Goal: Transaction & Acquisition: Purchase product/service

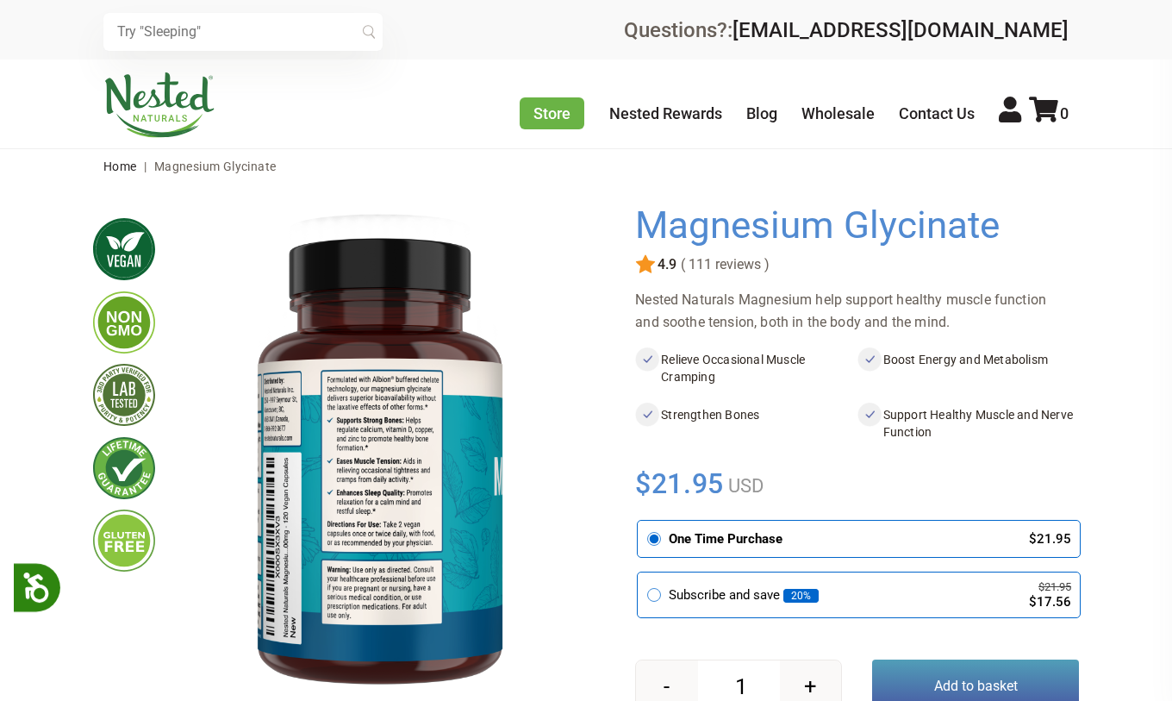
click at [955, 659] on button "Add to basket" at bounding box center [975, 685] width 207 height 53
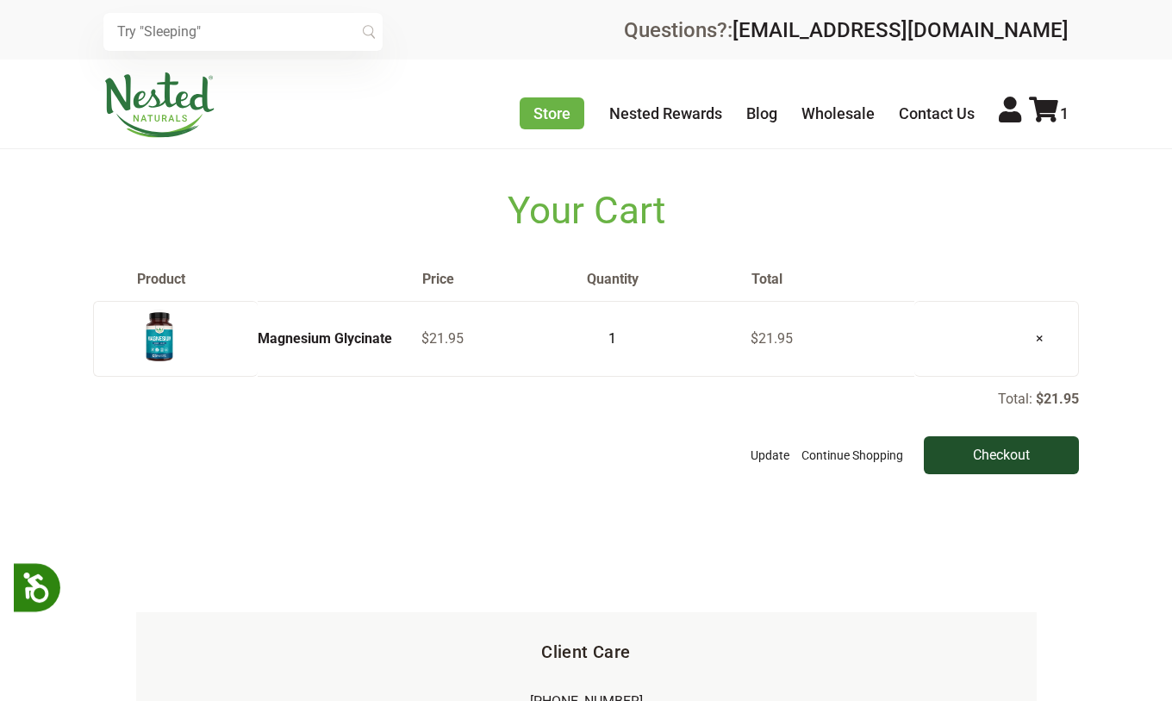
click at [964, 467] on input "Checkout" at bounding box center [1001, 455] width 155 height 38
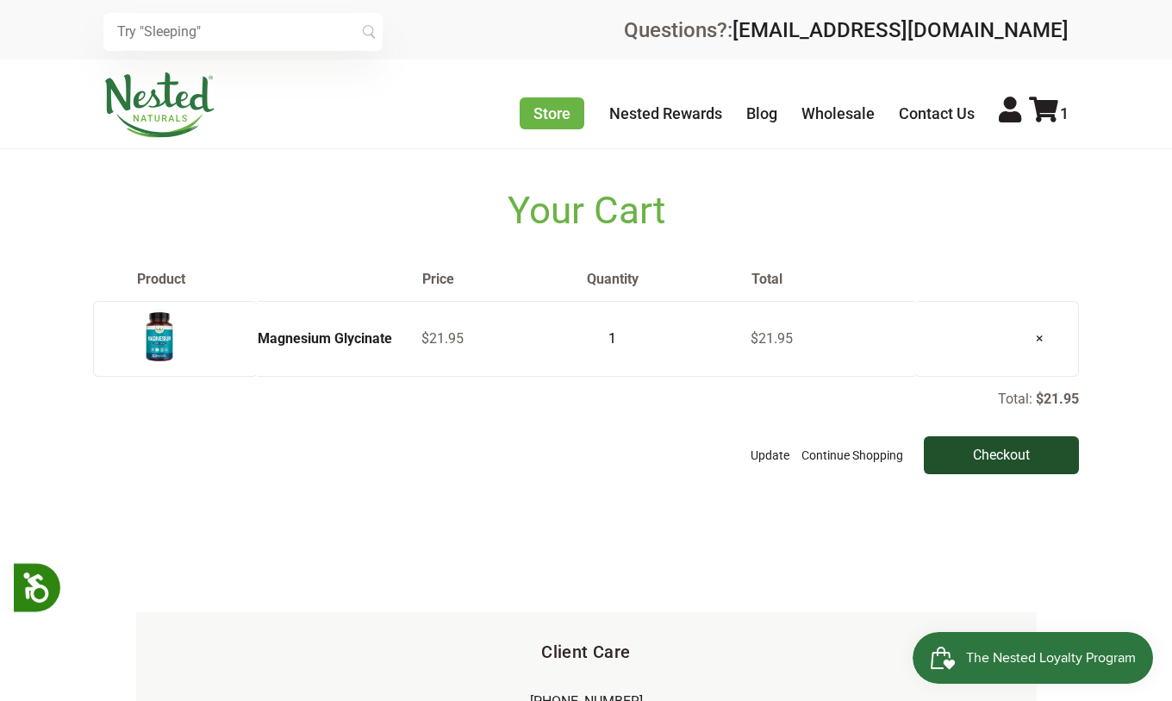
click at [957, 474] on input "Checkout" at bounding box center [1001, 455] width 155 height 38
click at [960, 474] on input "Checkout" at bounding box center [1001, 455] width 155 height 38
click at [982, 474] on input "Checkout" at bounding box center [1001, 455] width 155 height 38
